Goal: Task Accomplishment & Management: Use online tool/utility

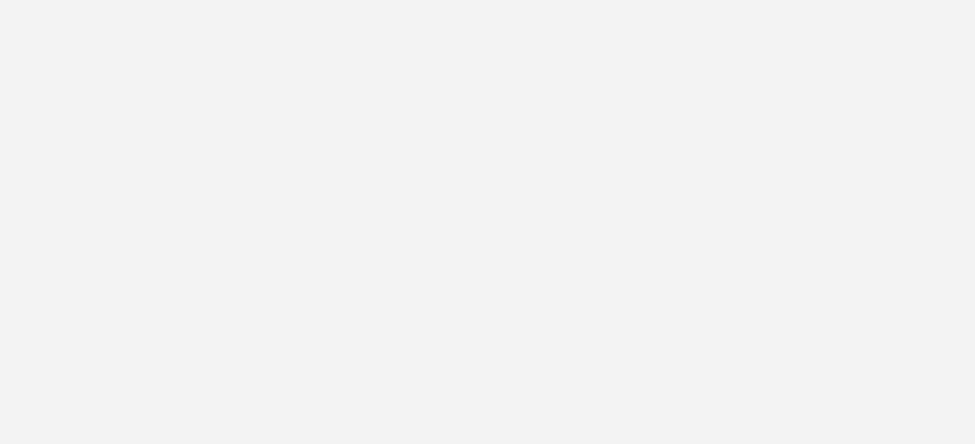
click at [335, 204] on body at bounding box center [487, 222] width 975 height 444
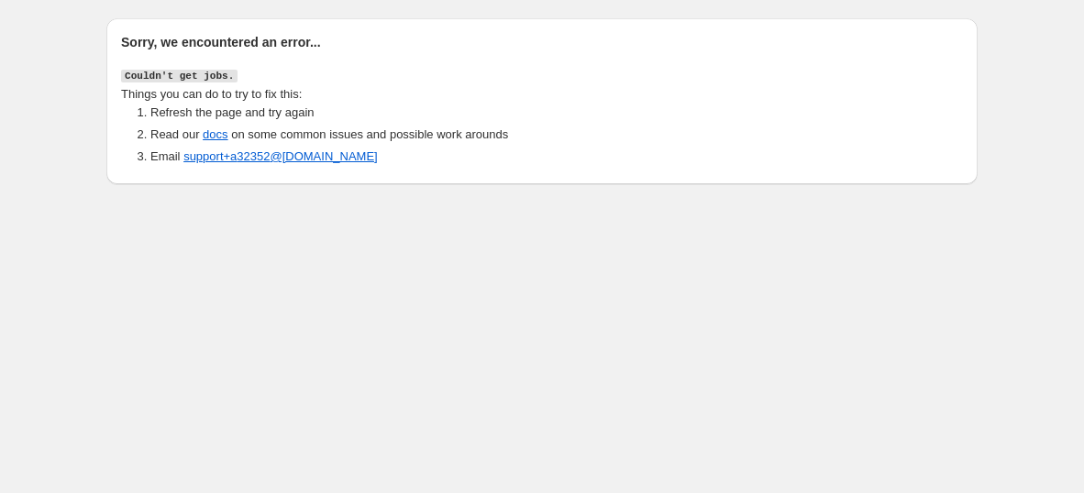
click at [272, 237] on body "Sorry, we encountered an error... Couldn't get jobs. Things you can do to try t…" at bounding box center [542, 246] width 1084 height 493
